Goal: Task Accomplishment & Management: Complete application form

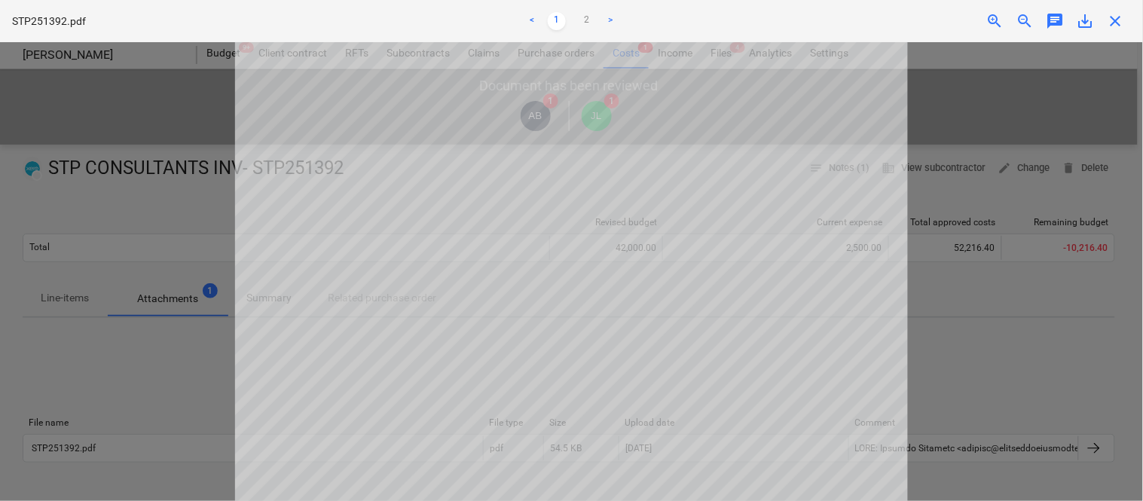
click at [1119, 15] on span "close" at bounding box center [1115, 21] width 18 height 18
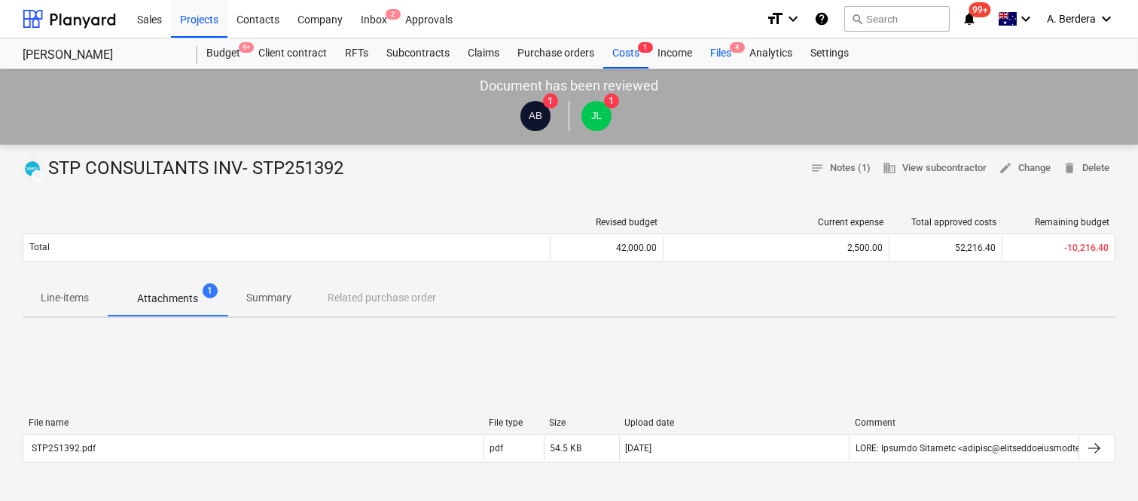
click at [723, 54] on div "Files 4" at bounding box center [720, 53] width 39 height 30
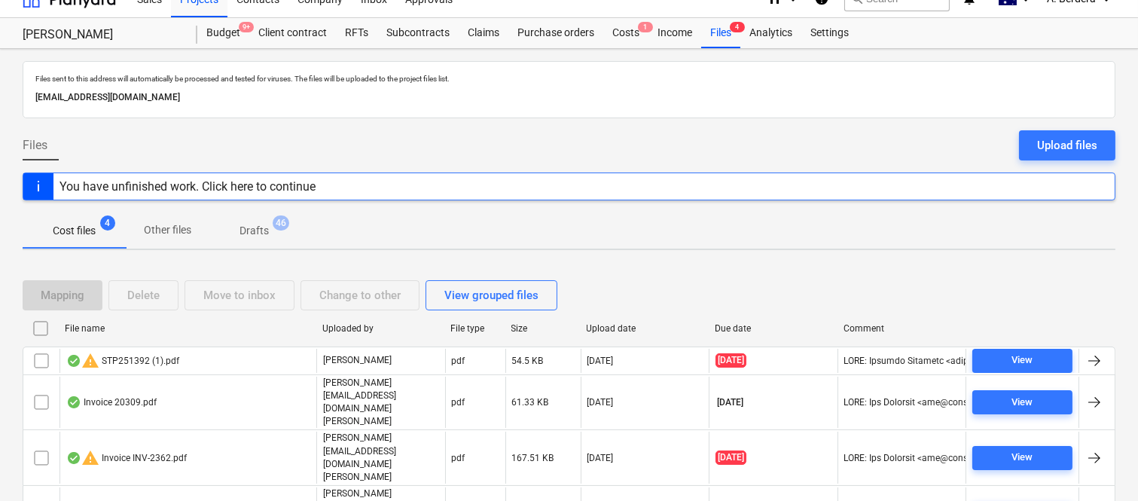
scroll to position [32, 0]
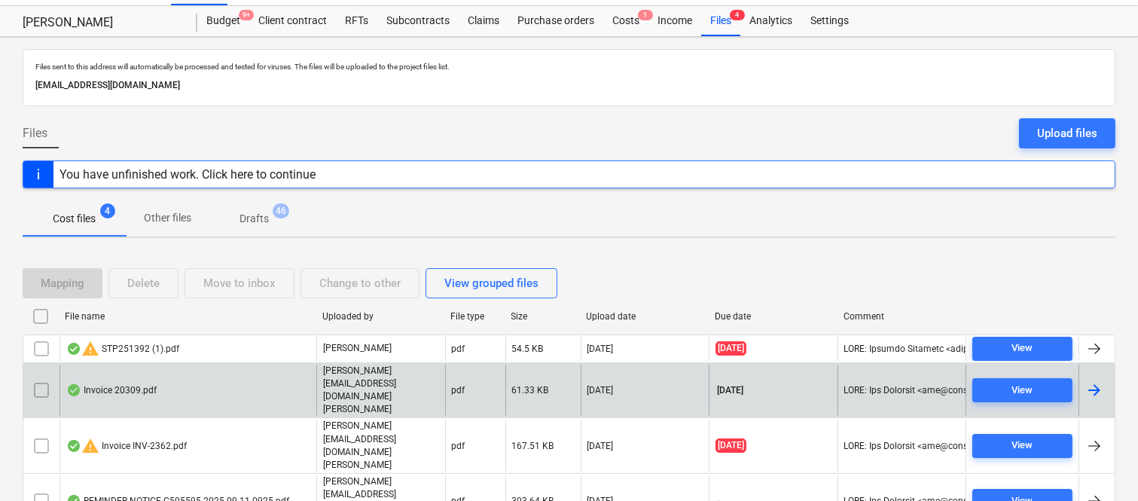
click at [191, 377] on div "Invoice 20309.pdf" at bounding box center [187, 391] width 257 height 52
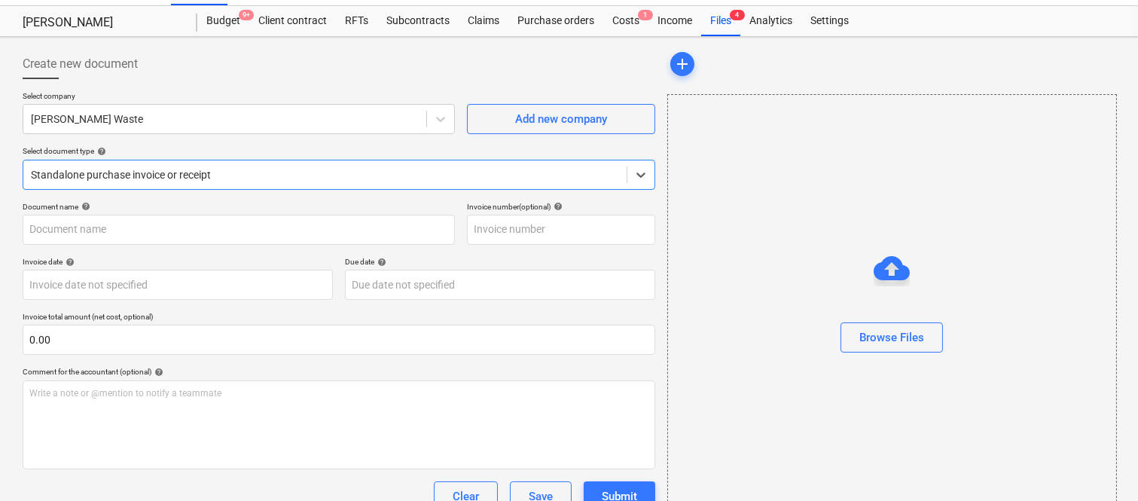
click at [247, 172] on div at bounding box center [325, 174] width 588 height 15
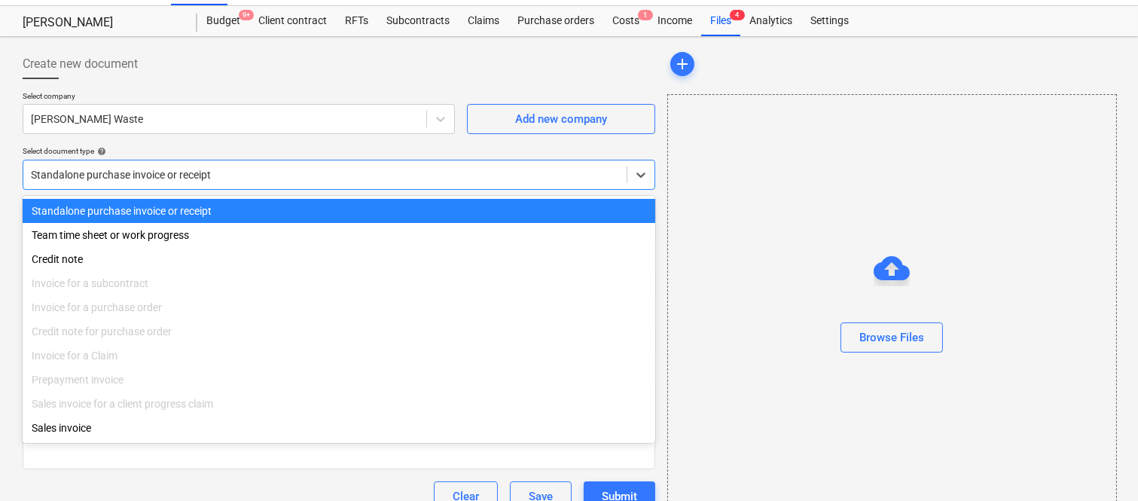
click at [252, 209] on div "Standalone purchase invoice or receipt" at bounding box center [339, 211] width 633 height 24
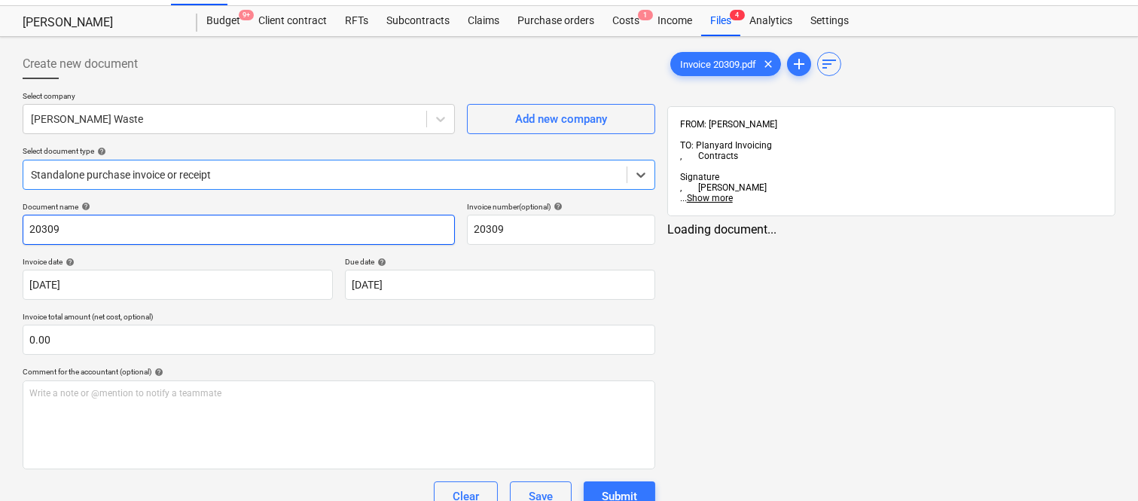
type input "20309"
type input "[DATE]"
click at [130, 230] on input "20309" at bounding box center [239, 230] width 432 height 30
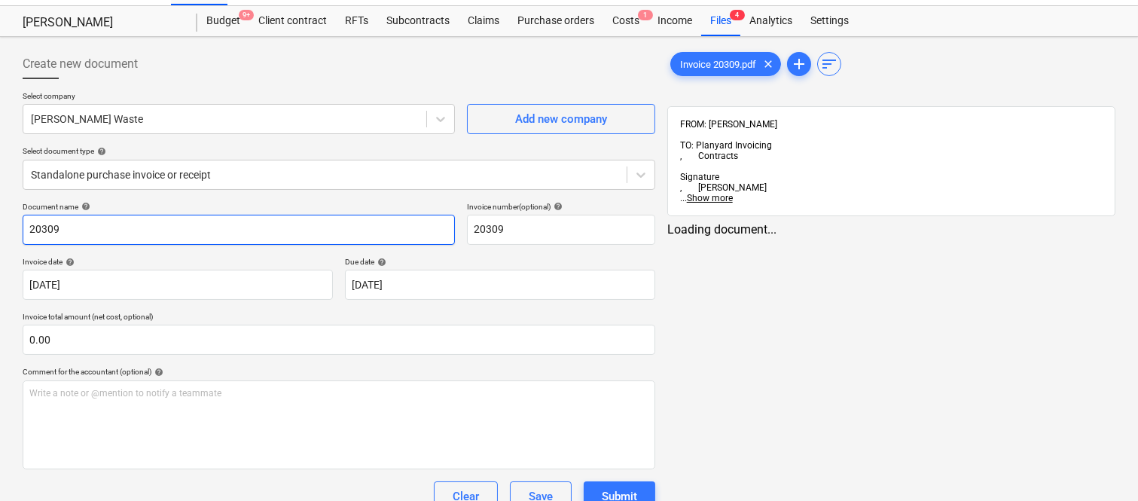
click at [23, 221] on input "20309" at bounding box center [239, 230] width 432 height 30
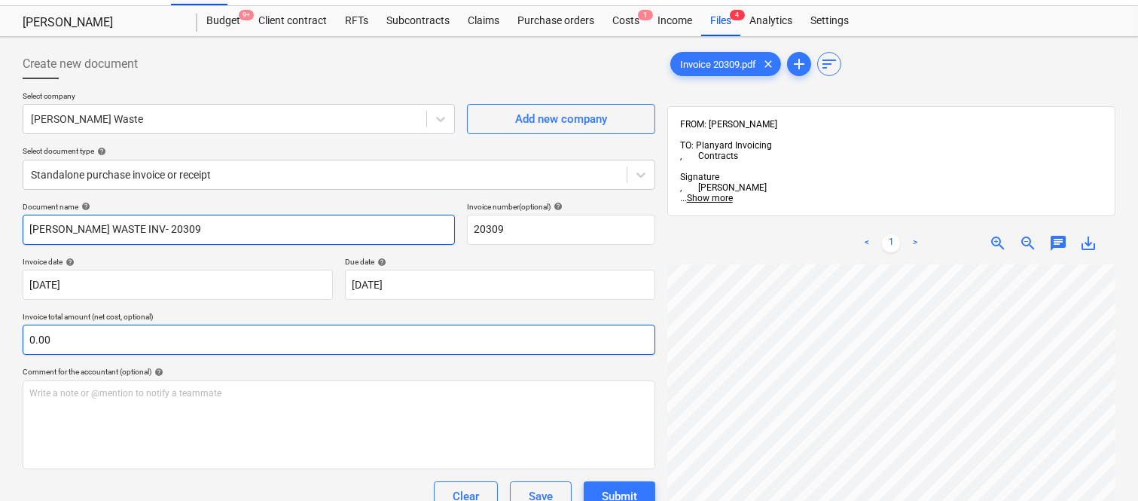
type input "[PERSON_NAME] WASTE INV- 20309"
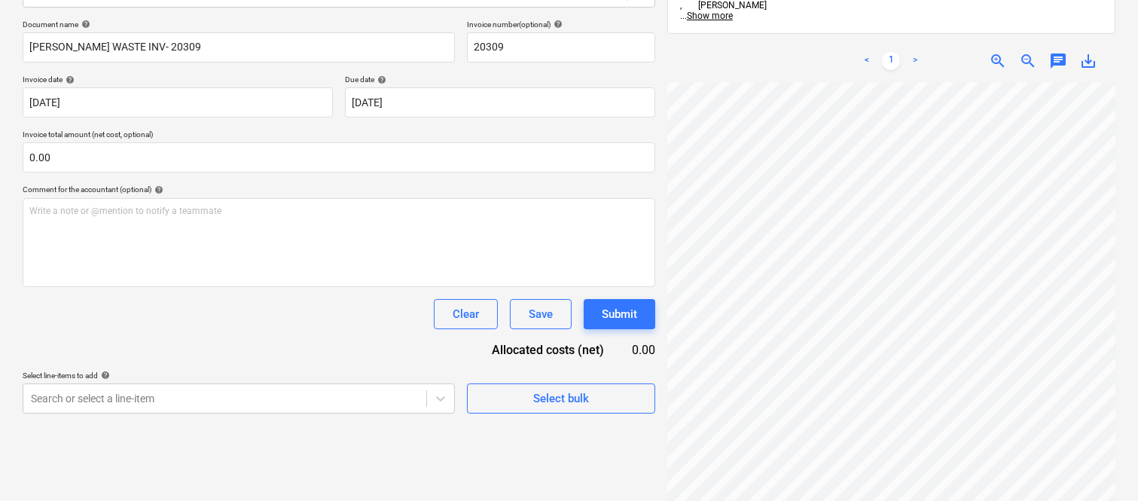
scroll to position [299, 231]
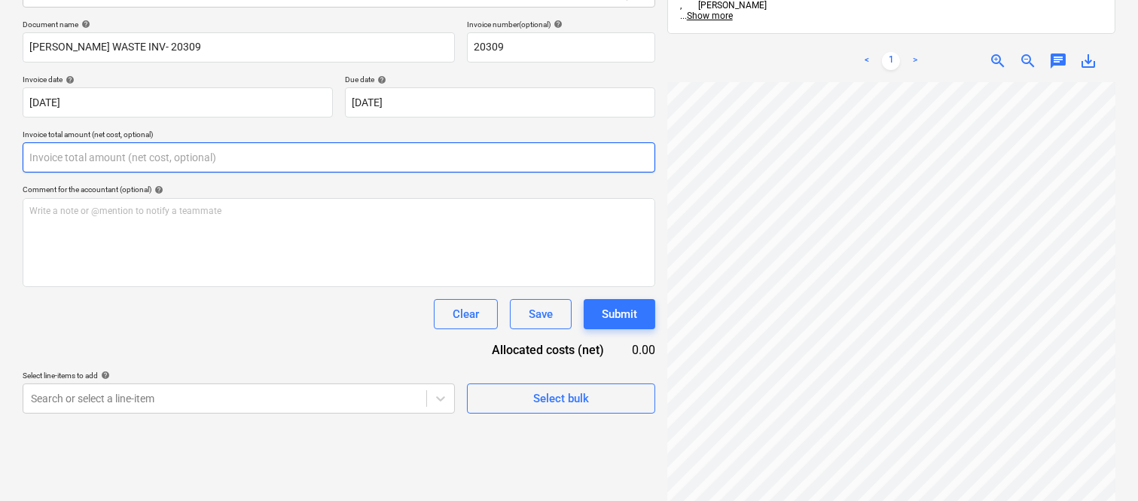
click at [93, 149] on input "text" at bounding box center [339, 157] width 633 height 30
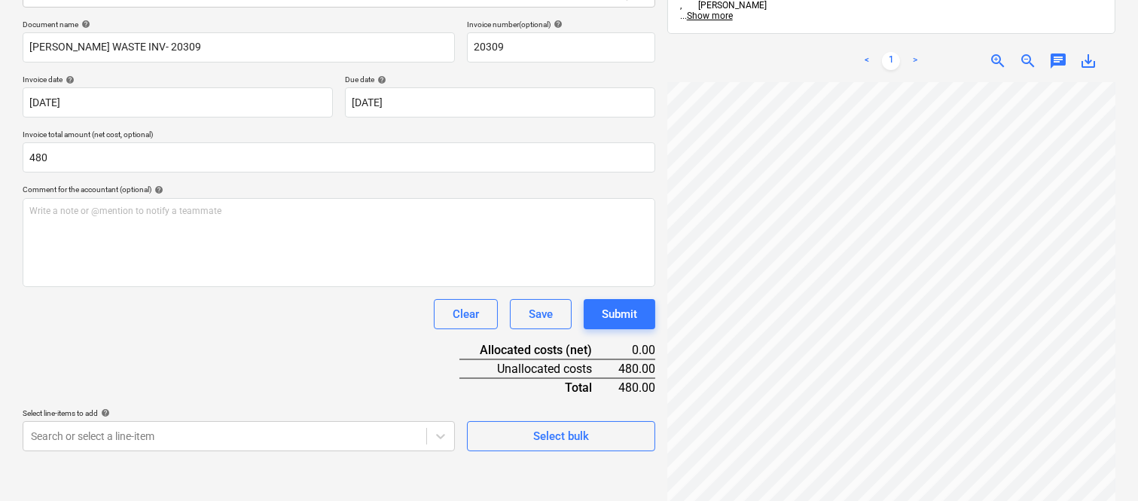
type input "480.00"
click at [215, 362] on div "Document name help [PERSON_NAME] WASTE INV- 20309 Invoice number (optional) hel…" at bounding box center [339, 236] width 633 height 432
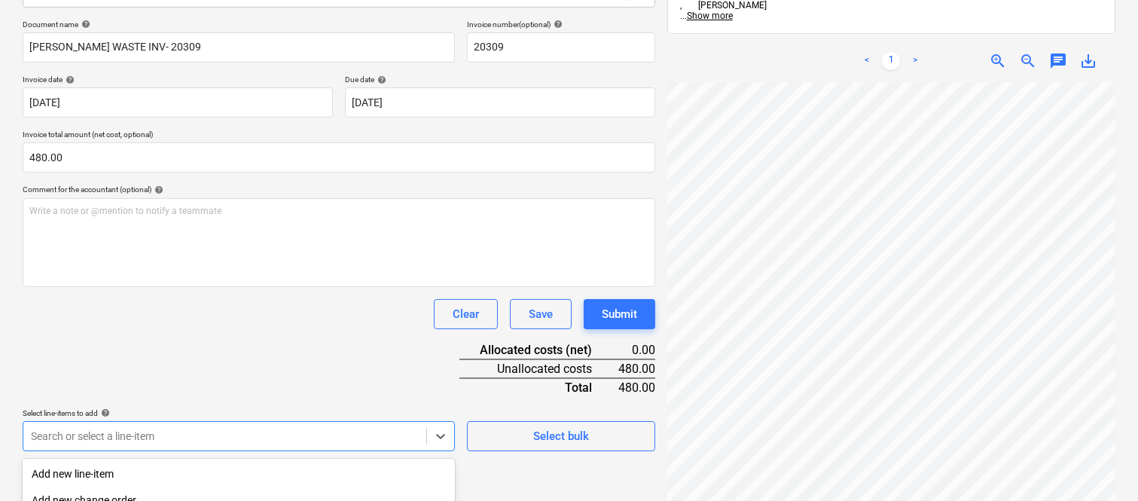
click at [238, 286] on body "Sales Projects Contacts Company Inbox 2 Approvals format_size keyboard_arrow_do…" at bounding box center [569, 35] width 1138 height 501
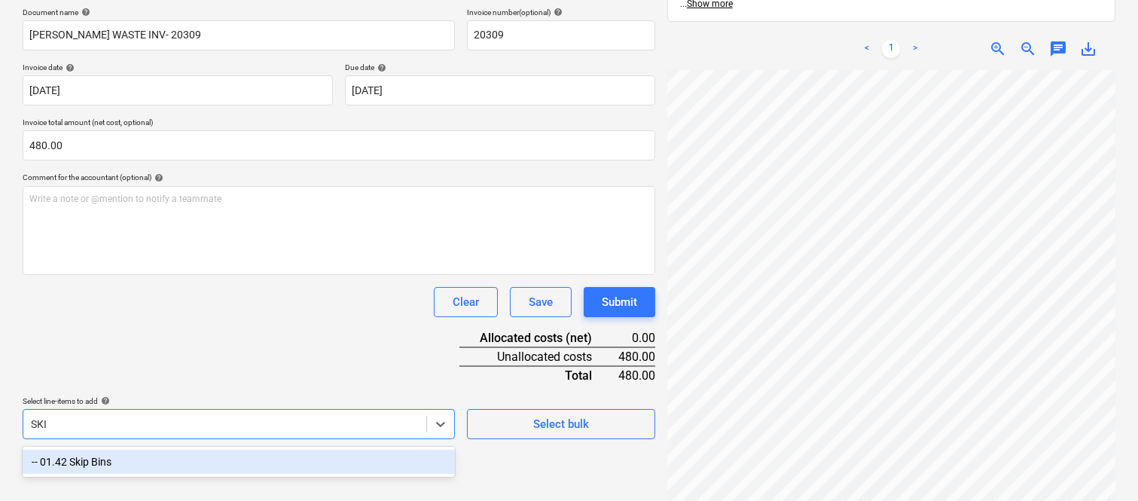
type input "SKIP"
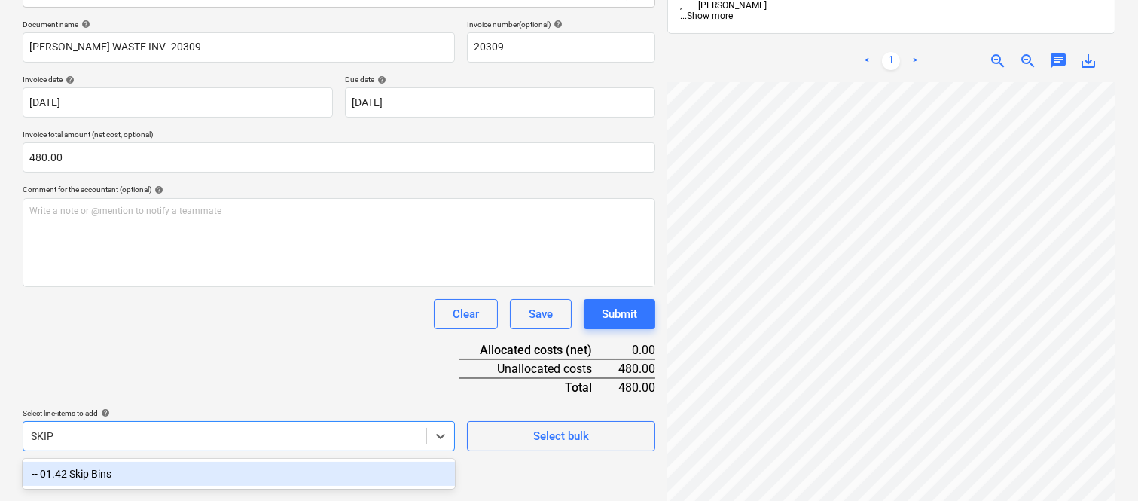
drag, startPoint x: 175, startPoint y: 474, endPoint x: 178, endPoint y: 346, distance: 128.1
click at [176, 471] on div "-- 01.42 Skip Bins" at bounding box center [239, 474] width 432 height 24
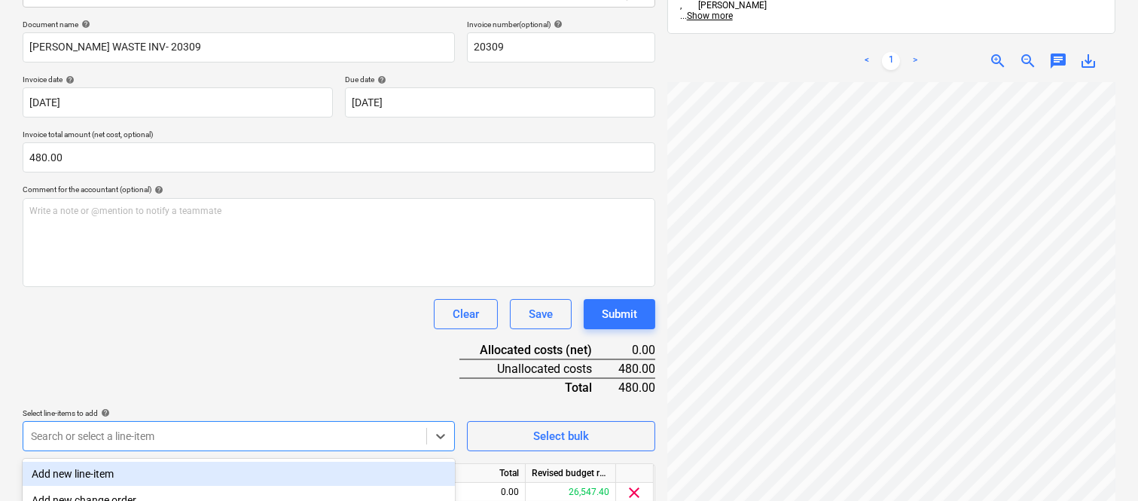
drag, startPoint x: 178, startPoint y: 341, endPoint x: 182, endPoint y: 325, distance: 16.3
click at [181, 328] on div "Document name help [PERSON_NAME] WASTE INV- 20309 Invoice number (optional) hel…" at bounding box center [339, 285] width 633 height 531
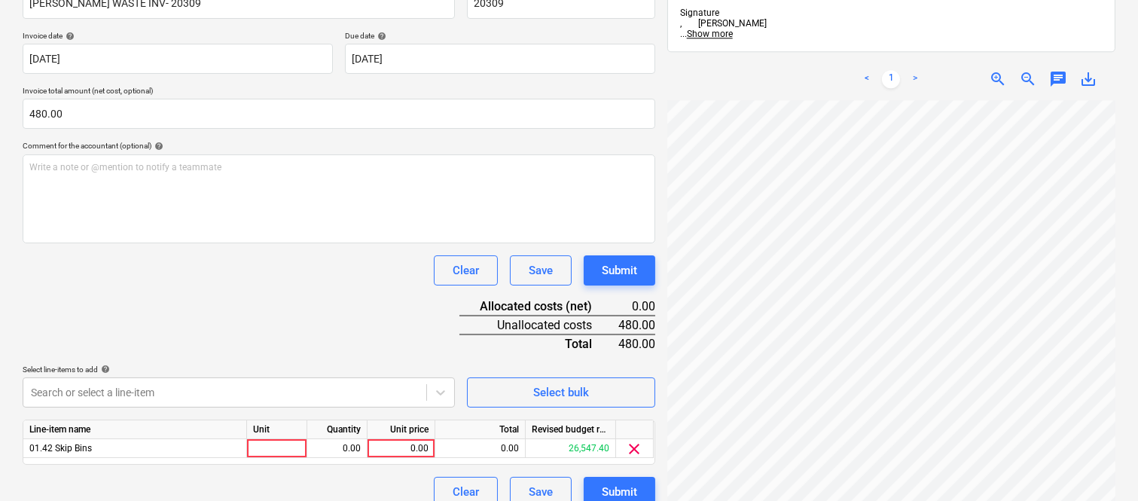
scroll to position [276, 0]
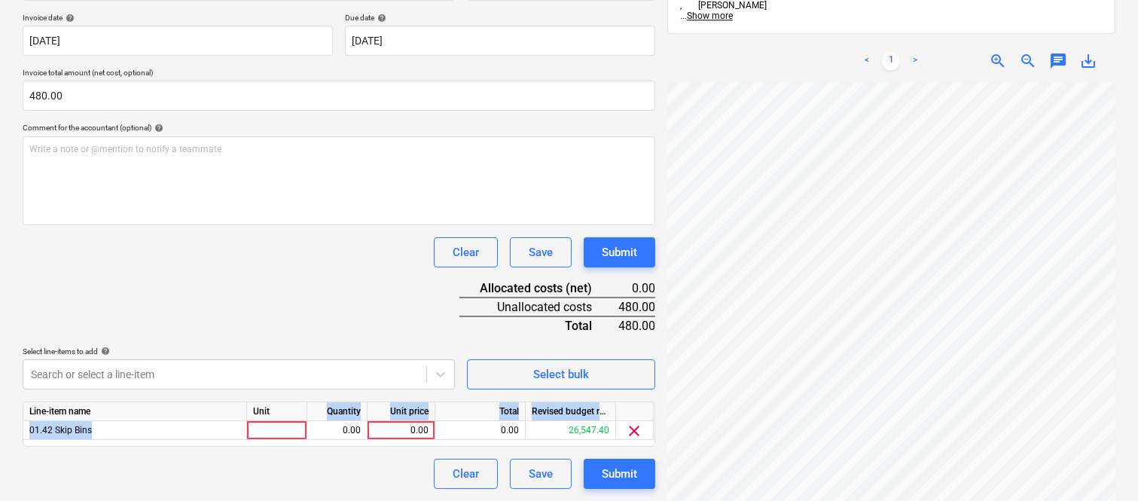
click at [297, 420] on div "Line-item name Unit Quantity Unit price Total Revised budget remaining 01.42 Sk…" at bounding box center [339, 423] width 633 height 45
click at [273, 425] on div at bounding box center [277, 430] width 60 height 19
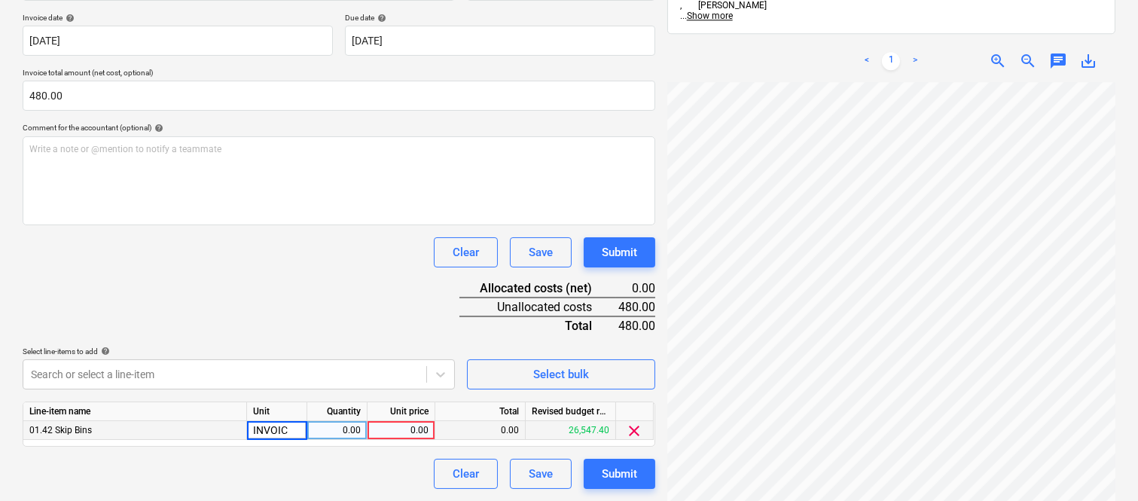
type input "INVOICE"
click at [329, 432] on div "0.00" at bounding box center [336, 430] width 47 height 19
type input "1"
click at [420, 431] on div "0.00" at bounding box center [401, 430] width 55 height 19
type input "480"
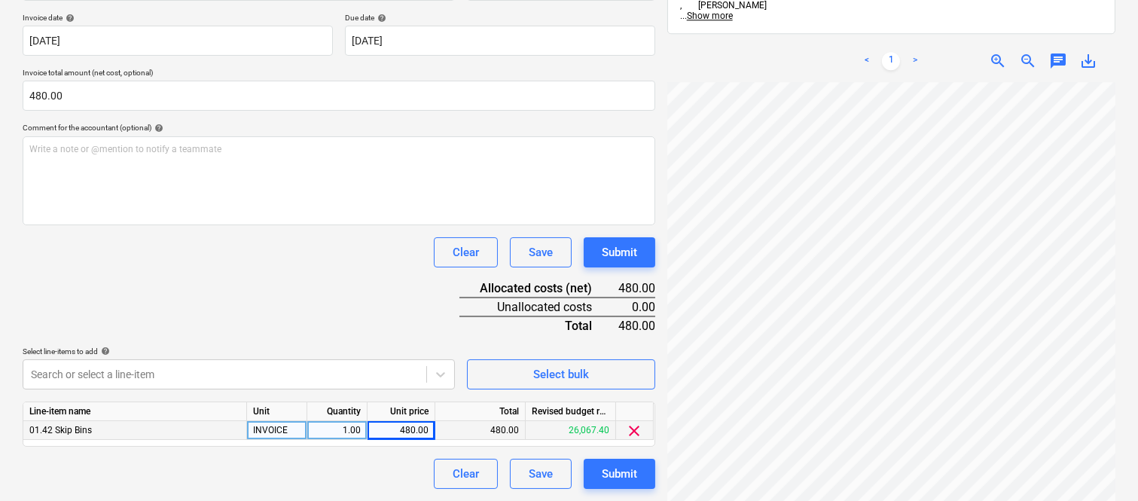
click at [374, 457] on div "Document name help [PERSON_NAME] WASTE INV- 20309 Invoice number (optional) hel…" at bounding box center [339, 223] width 633 height 531
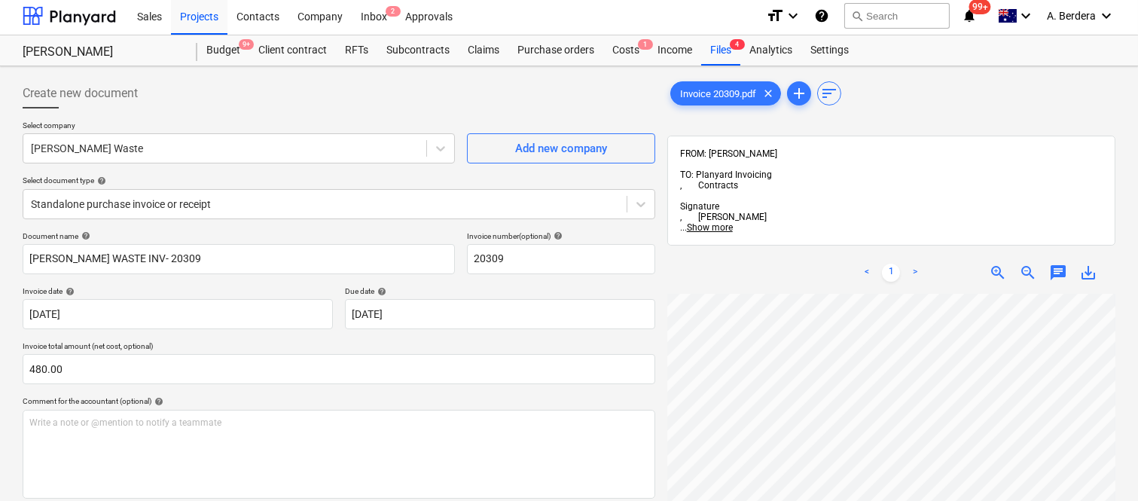
scroll to position [0, 0]
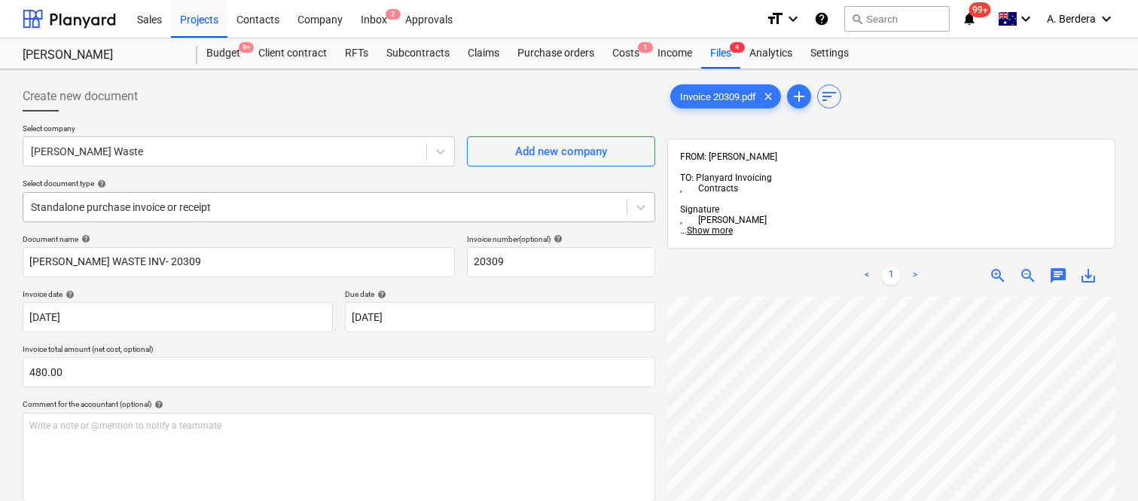
click at [258, 197] on div "Standalone purchase invoice or receipt" at bounding box center [324, 207] width 603 height 21
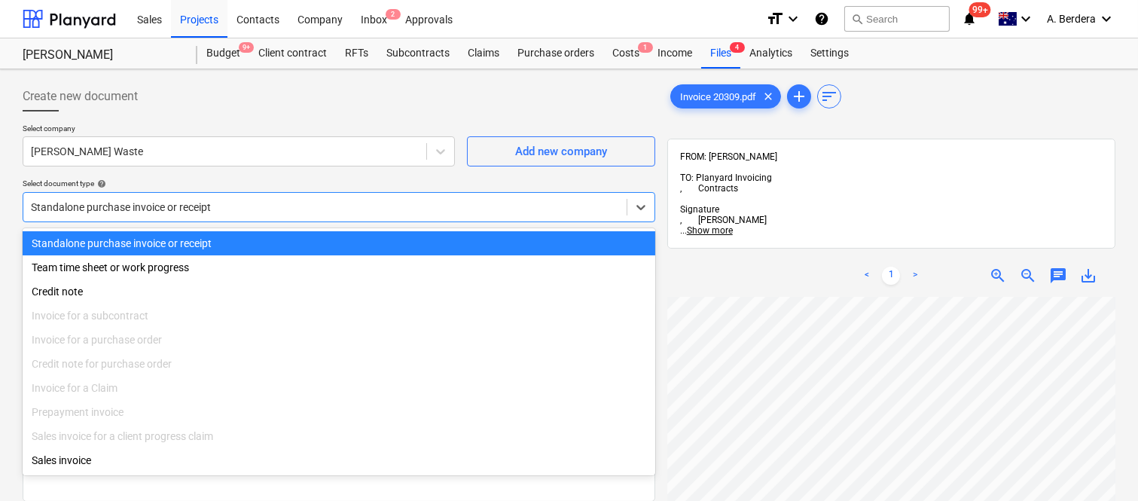
click at [275, 236] on div "Standalone purchase invoice or receipt" at bounding box center [339, 243] width 633 height 24
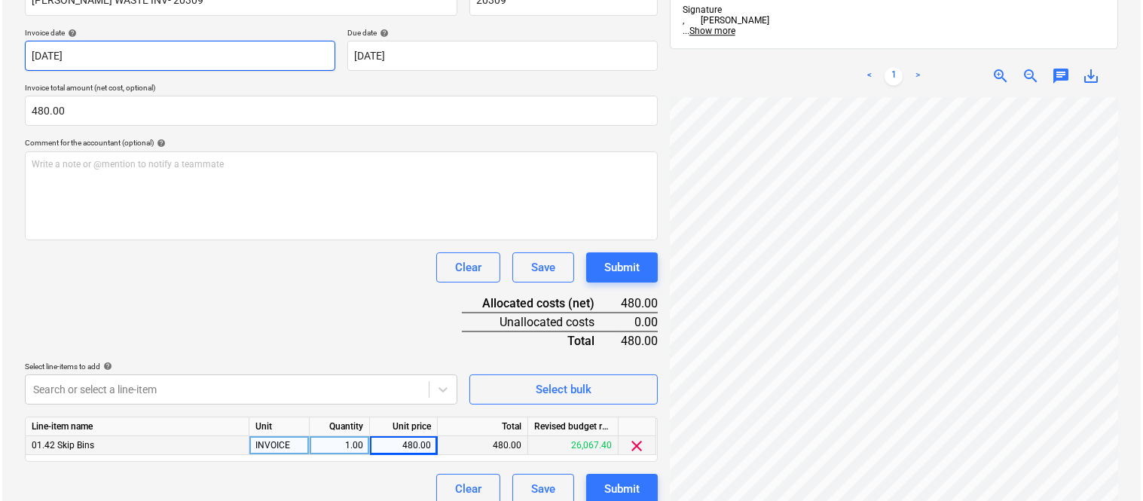
scroll to position [276, 0]
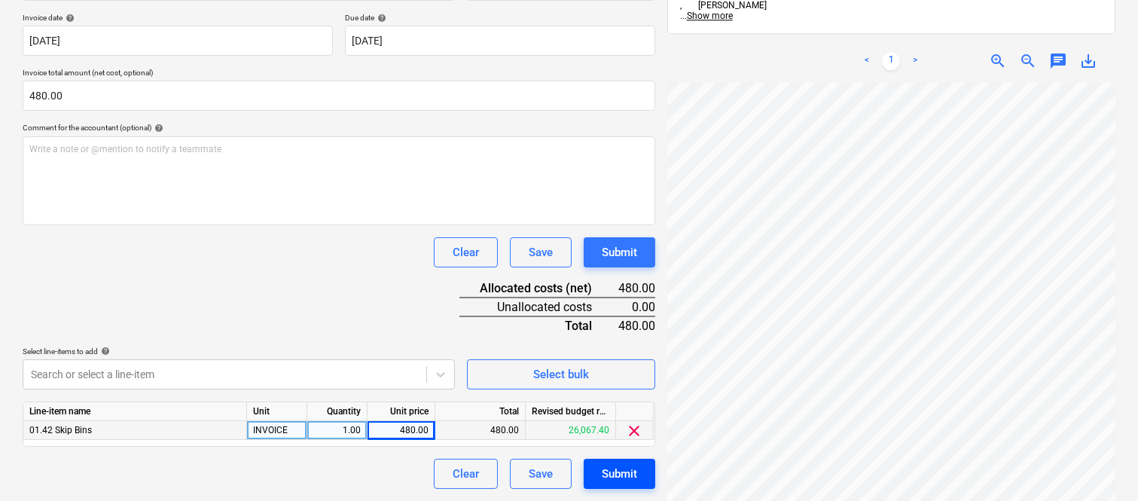
click at [634, 480] on div "Submit" at bounding box center [619, 474] width 35 height 20
